Goal: Transaction & Acquisition: Purchase product/service

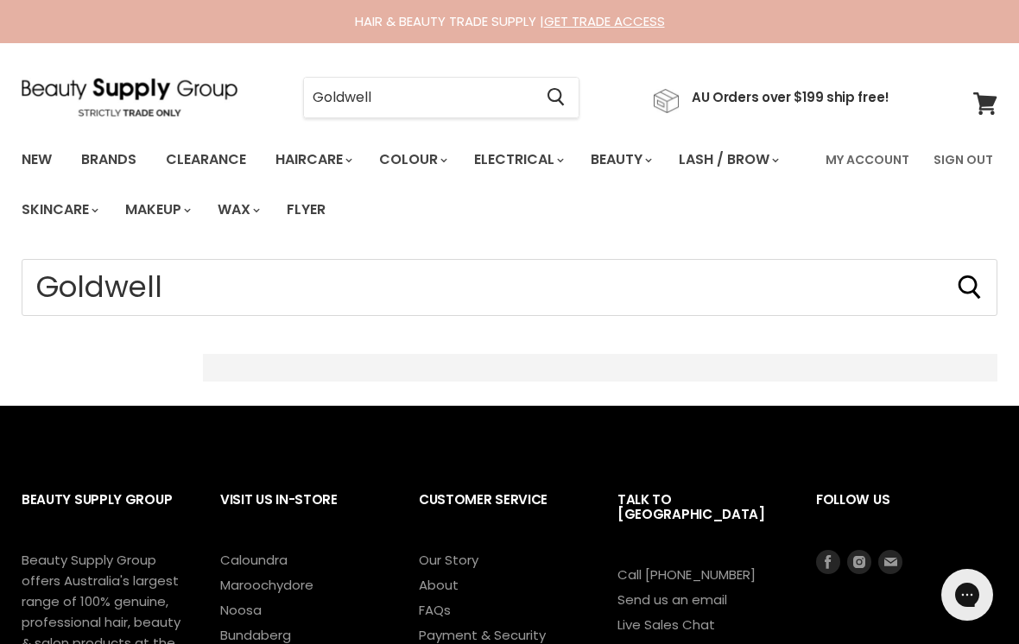
type input "Goldwell*"
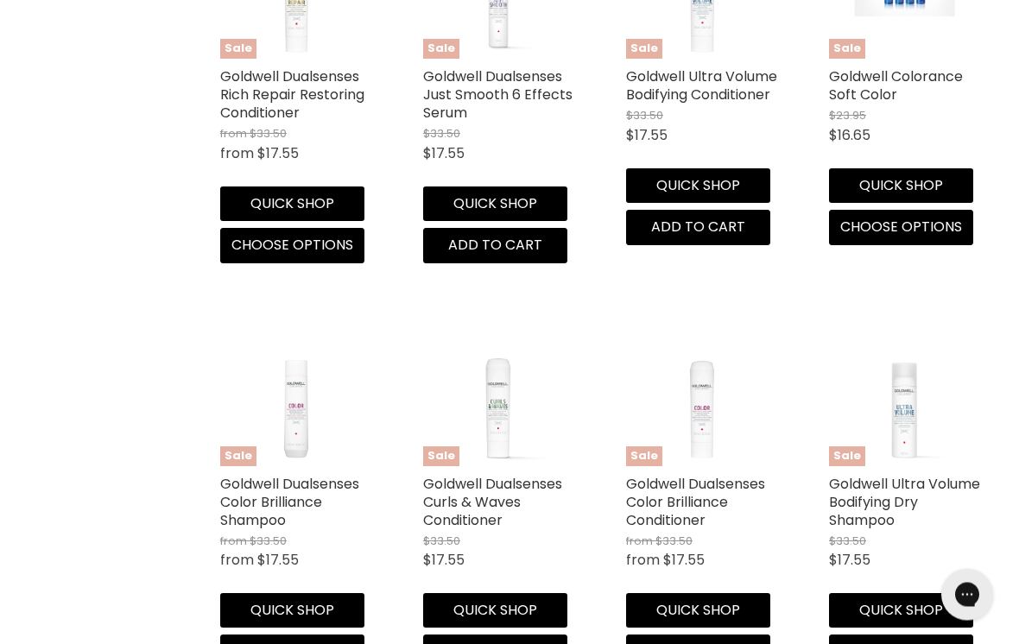
scroll to position [2244, 0]
click at [910, 67] on link "Goldwell Colorance Soft Color" at bounding box center [896, 86] width 134 height 38
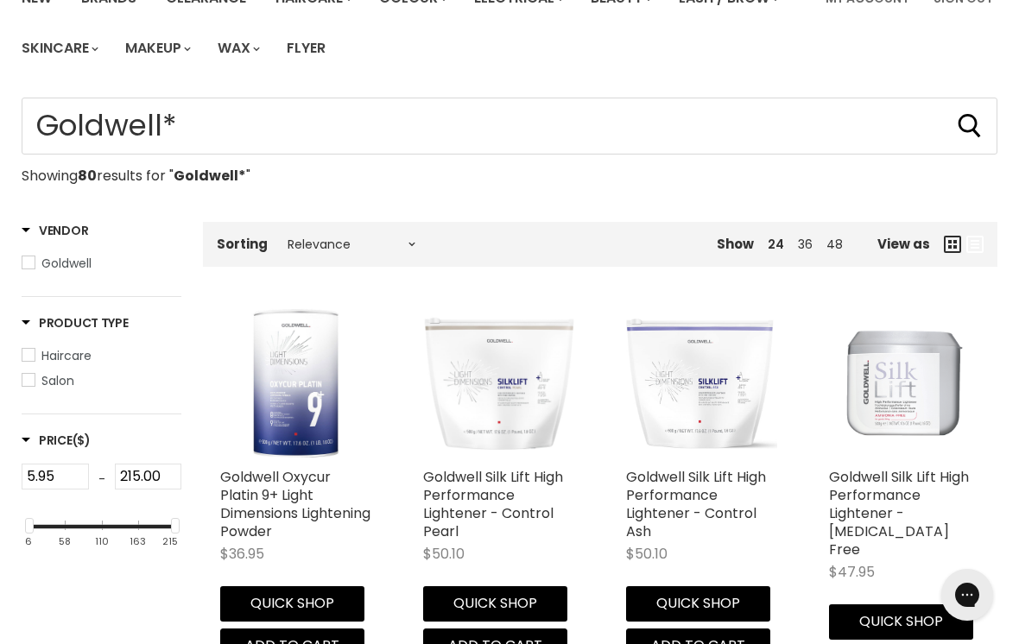
scroll to position [334, 0]
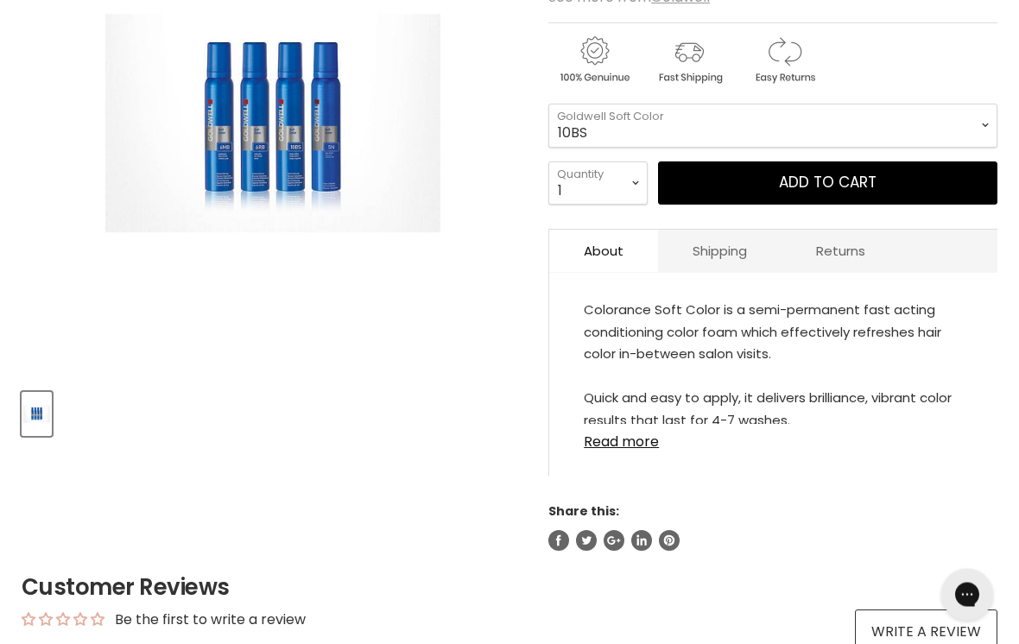
scroll to position [386, 0]
click at [651, 446] on link "Read more" at bounding box center [773, 437] width 379 height 26
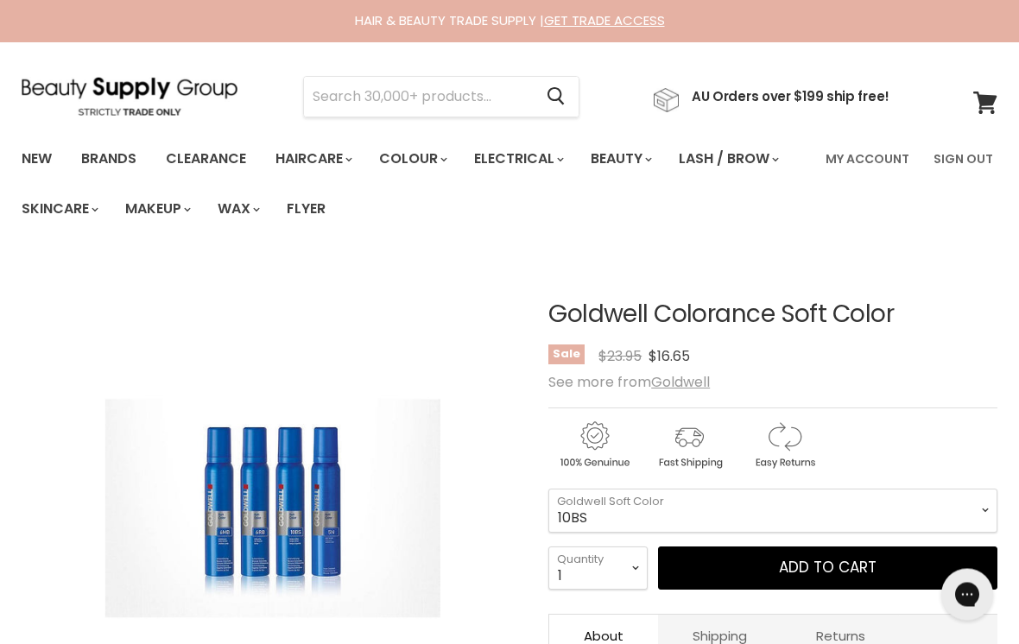
scroll to position [0, 0]
click at [982, 494] on select "10BS 10P 10V" at bounding box center [772, 511] width 449 height 43
click at [517, 92] on input "Search" at bounding box center [418, 98] width 229 height 40
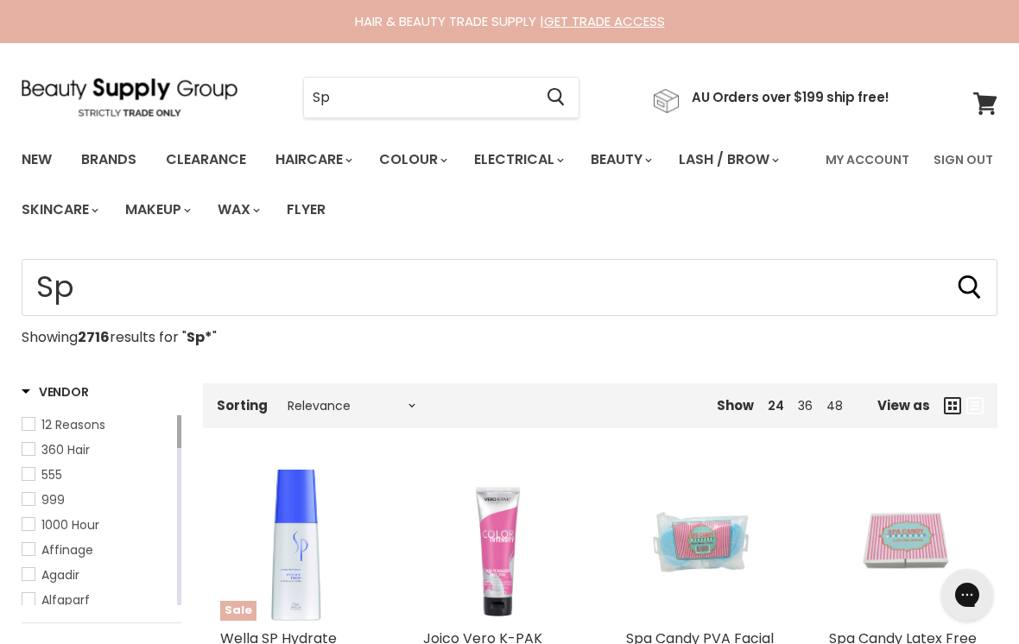
type input "Sp*"
type input "S"
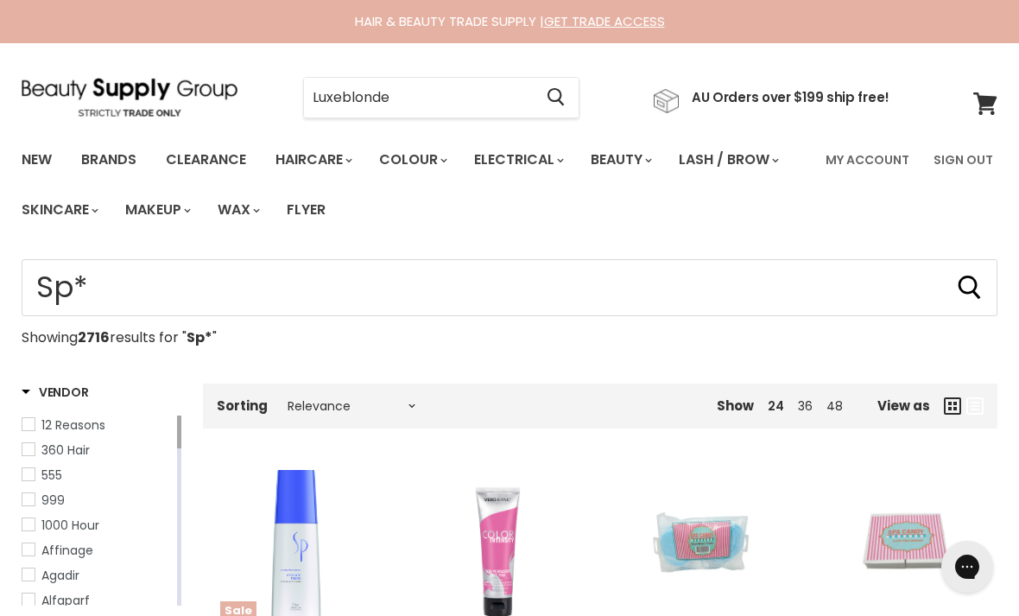
click at [492, 99] on input "Luxeblonde" at bounding box center [418, 98] width 229 height 40
type input "L"
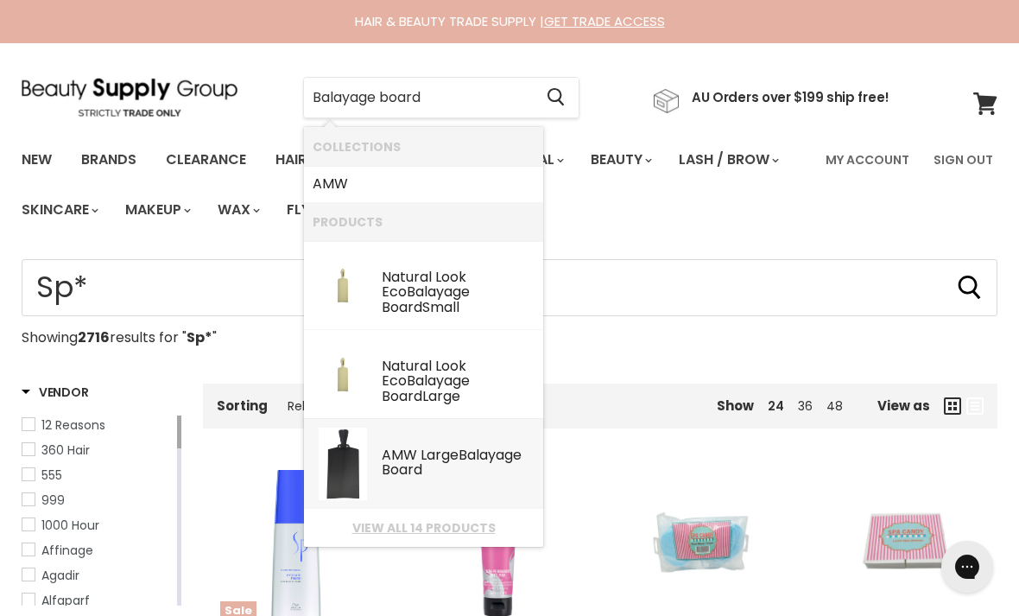
click at [467, 473] on div "AMW Large Balayage Board" at bounding box center [458, 463] width 153 height 33
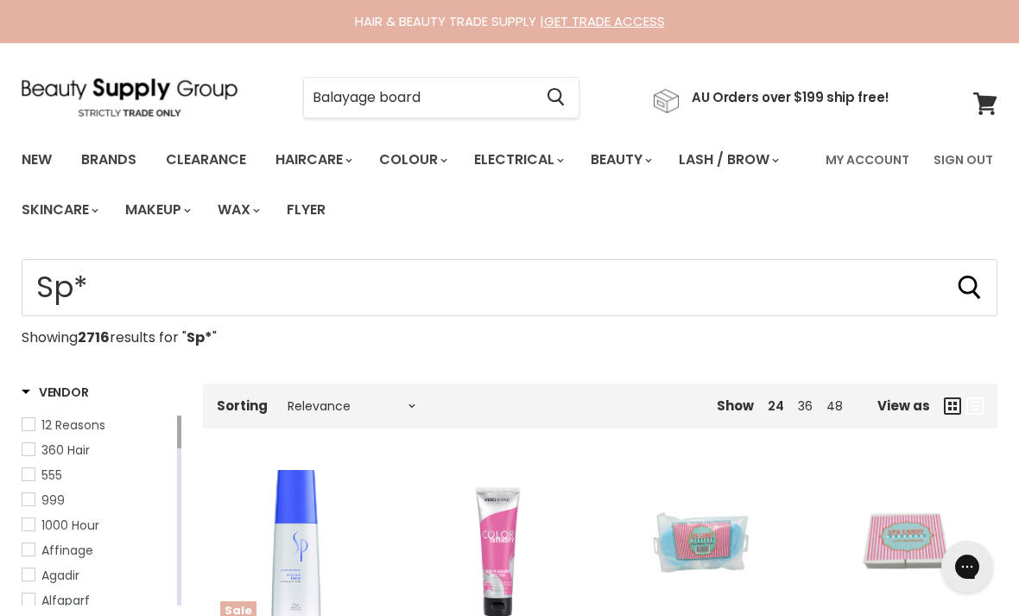
click at [518, 93] on input "Balayage board" at bounding box center [418, 98] width 229 height 40
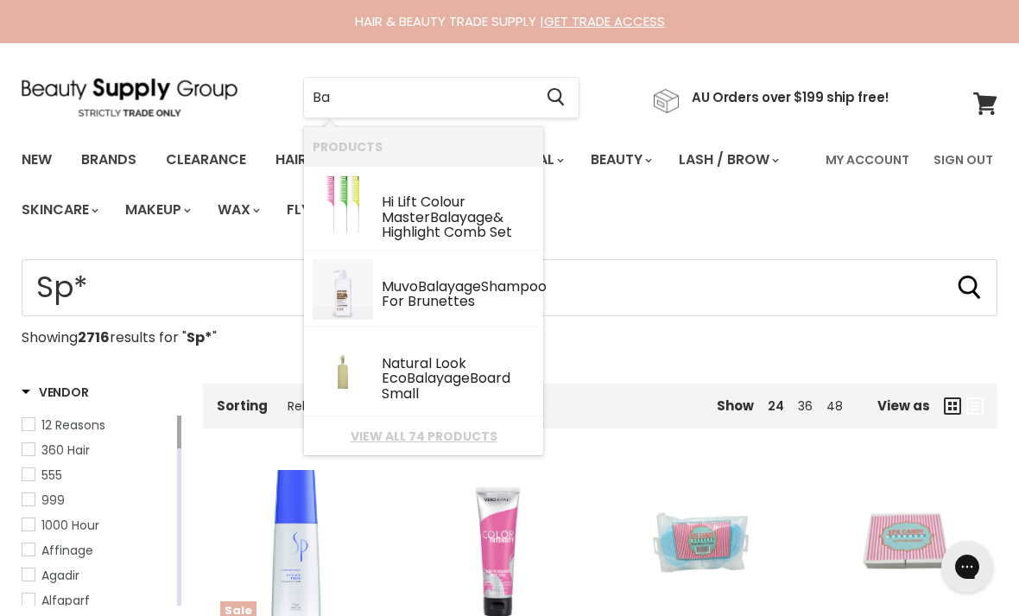
type input "B"
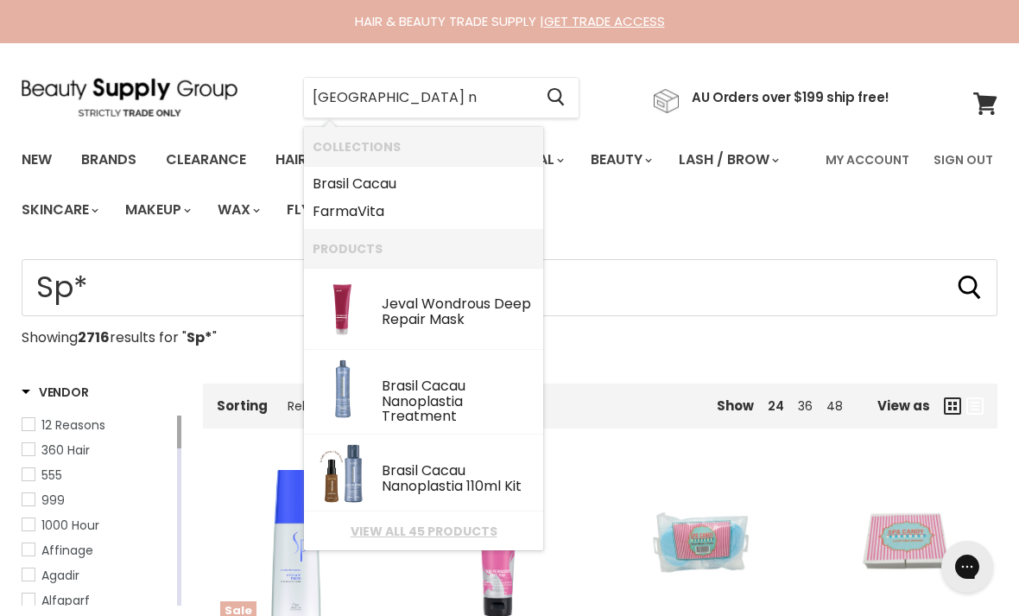
type input "Brazil na"
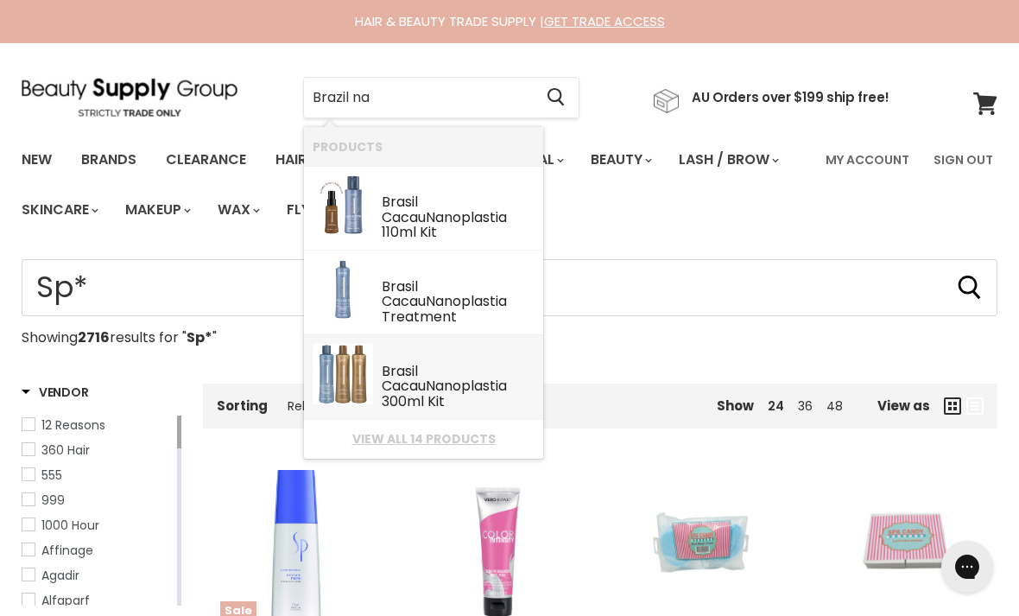
click at [492, 375] on div "Brasil Cacau Na noplastia 300ml Kit" at bounding box center [458, 388] width 153 height 48
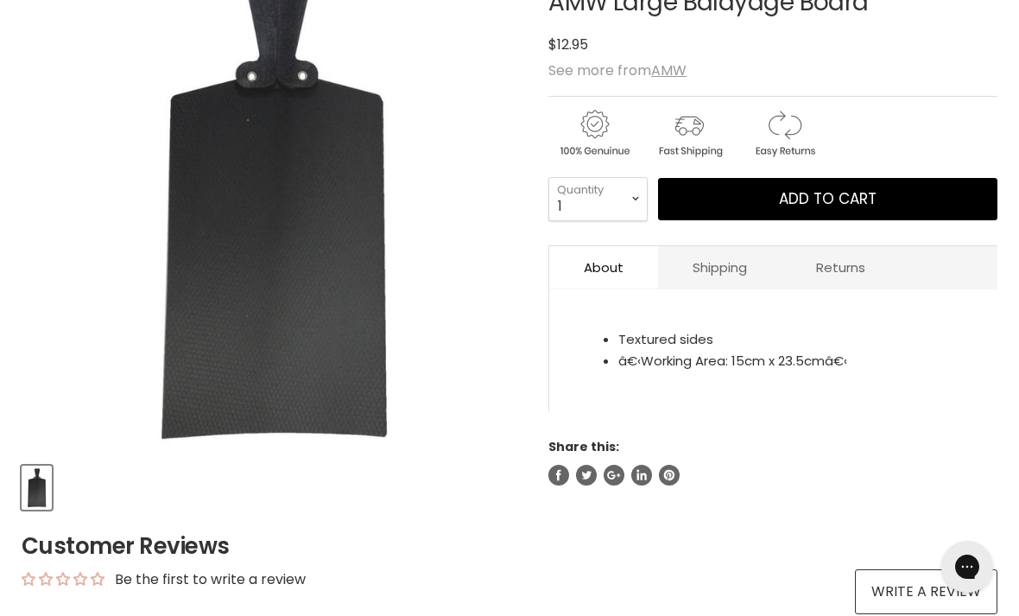
scroll to position [312, 0]
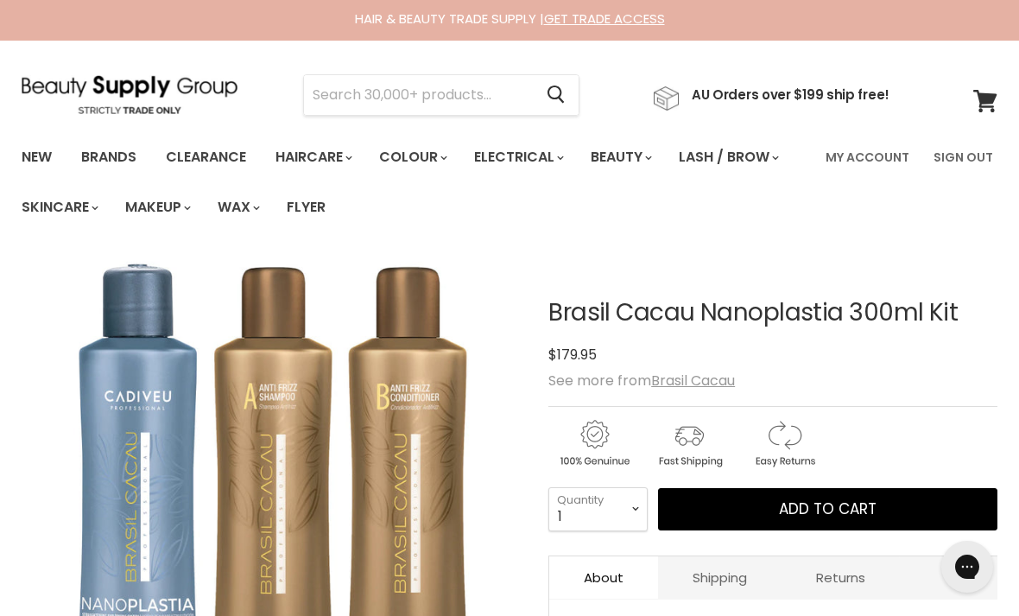
scroll to position [3, 0]
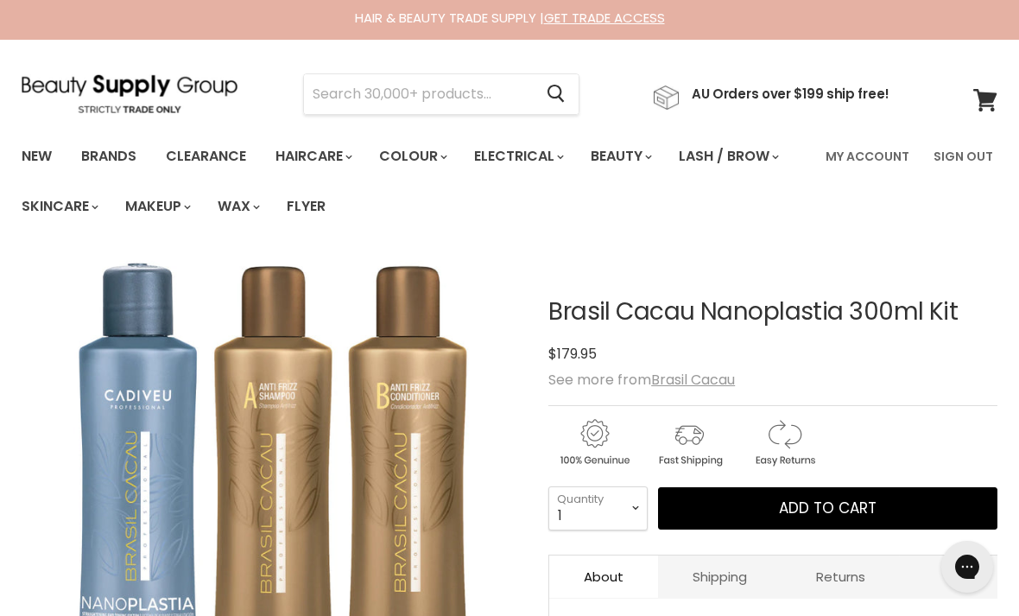
click at [1007, 61] on section "Menu Cancel" at bounding box center [509, 86] width 1019 height 92
click at [1002, 71] on section "Menu Cancel" at bounding box center [509, 86] width 1019 height 92
